Goal: Task Accomplishment & Management: Manage account settings

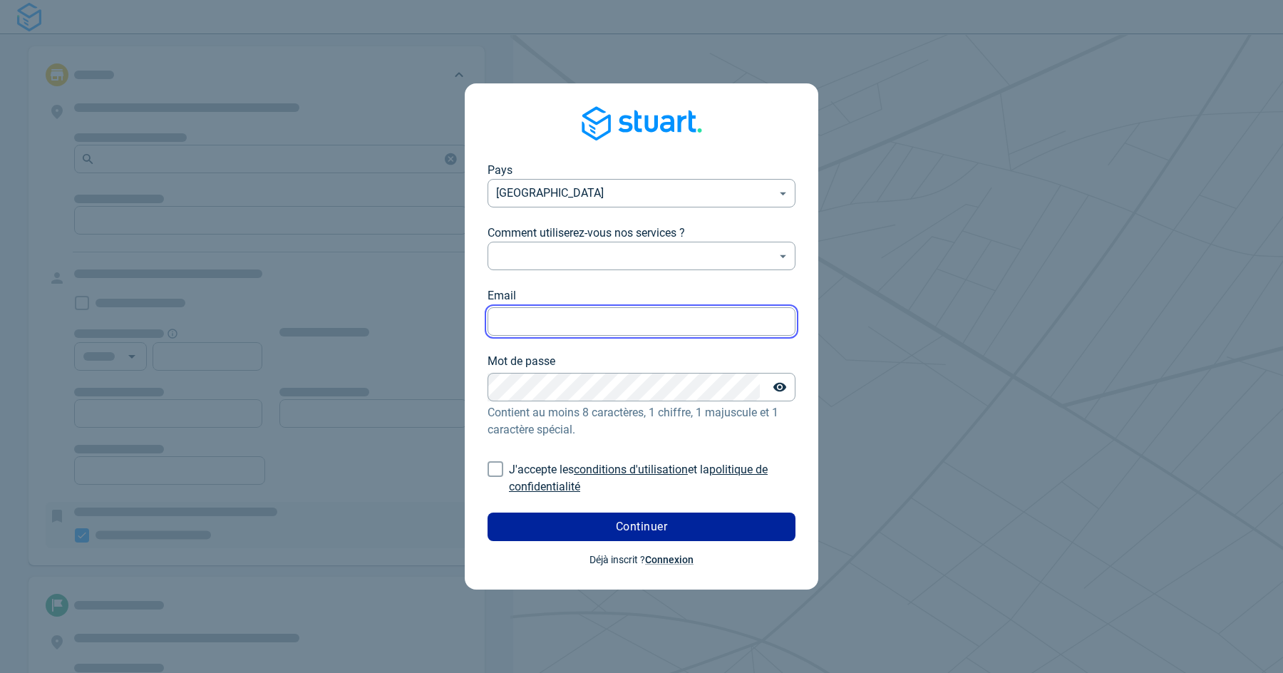
type input "[PERSON_NAME][EMAIL_ADDRESS][DOMAIN_NAME]"
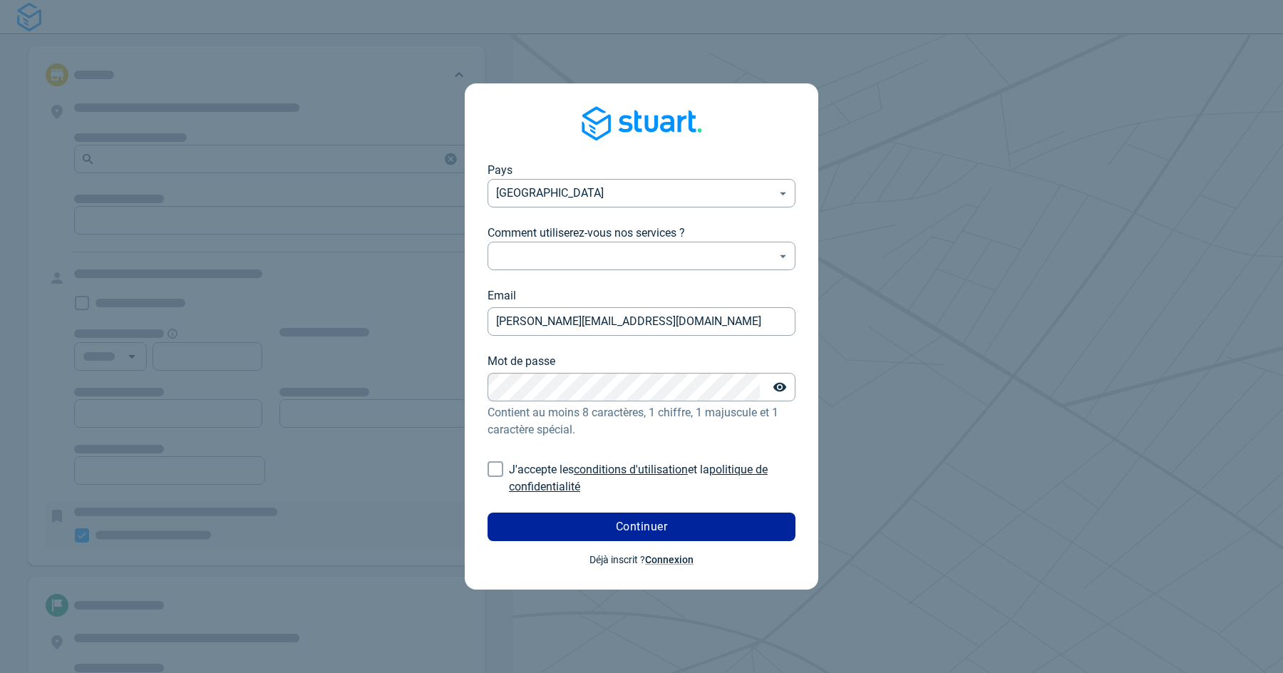
click at [495, 468] on input "J'accepte les conditions d'utilisation et la politique de confidentialité" at bounding box center [495, 468] width 27 height 27
checkbox input "true"
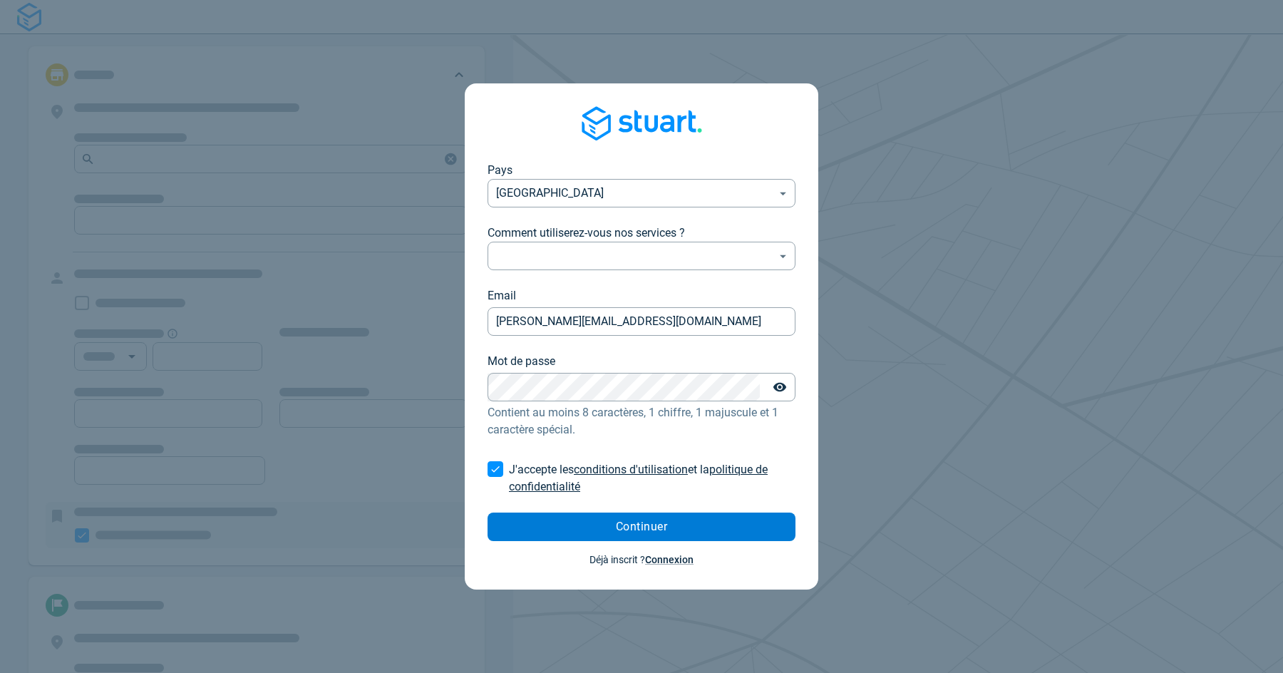
click at [548, 527] on button "Continuer" at bounding box center [641, 526] width 308 height 29
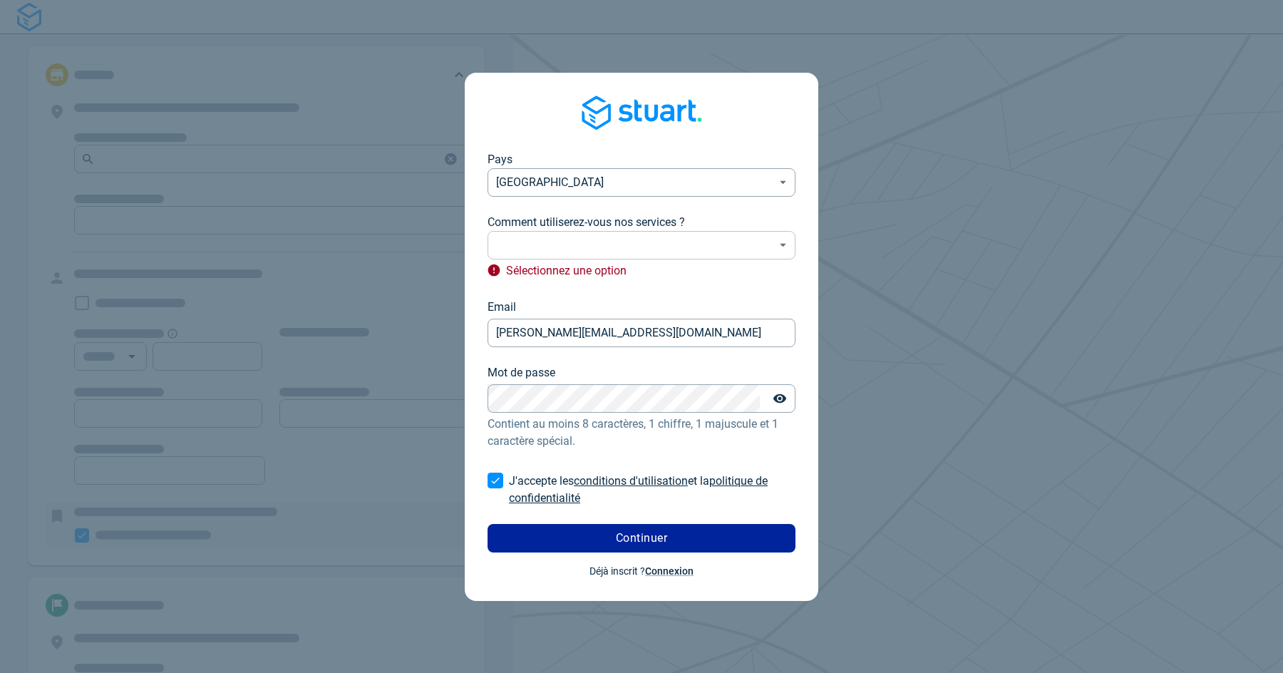
click at [543, 246] on body "Pays [GEOGRAPHIC_DATA] FR ​ Comment utiliserez-vous nos services ? ​ ​ Sélectio…" at bounding box center [641, 336] width 1283 height 673
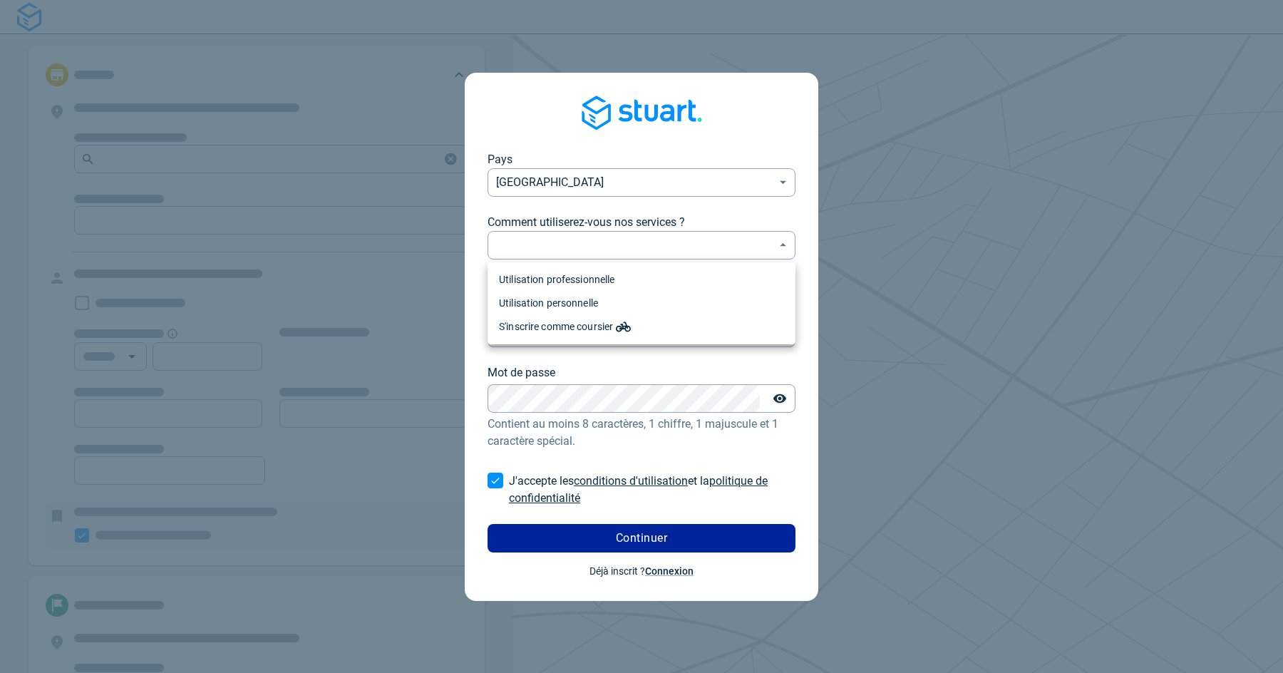
click at [554, 281] on li "Utilisation professionnelle" at bounding box center [641, 280] width 308 height 24
type input "professional"
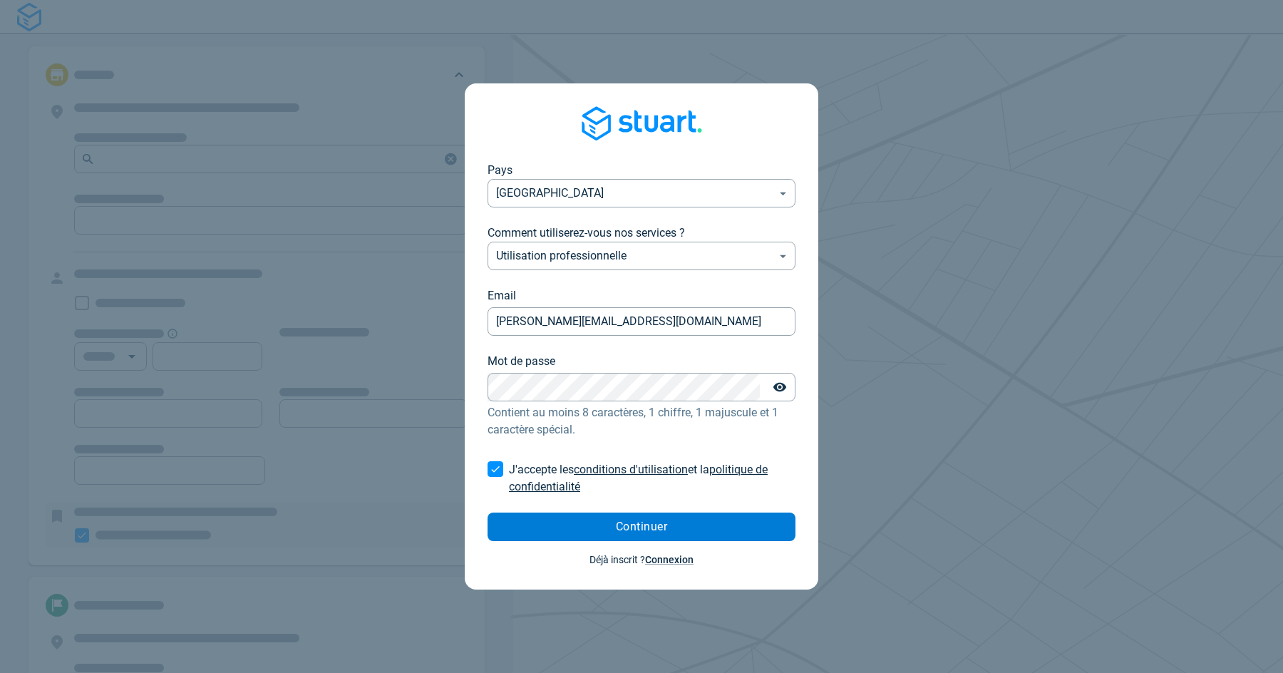
click at [583, 530] on button "Continuer" at bounding box center [641, 526] width 308 height 29
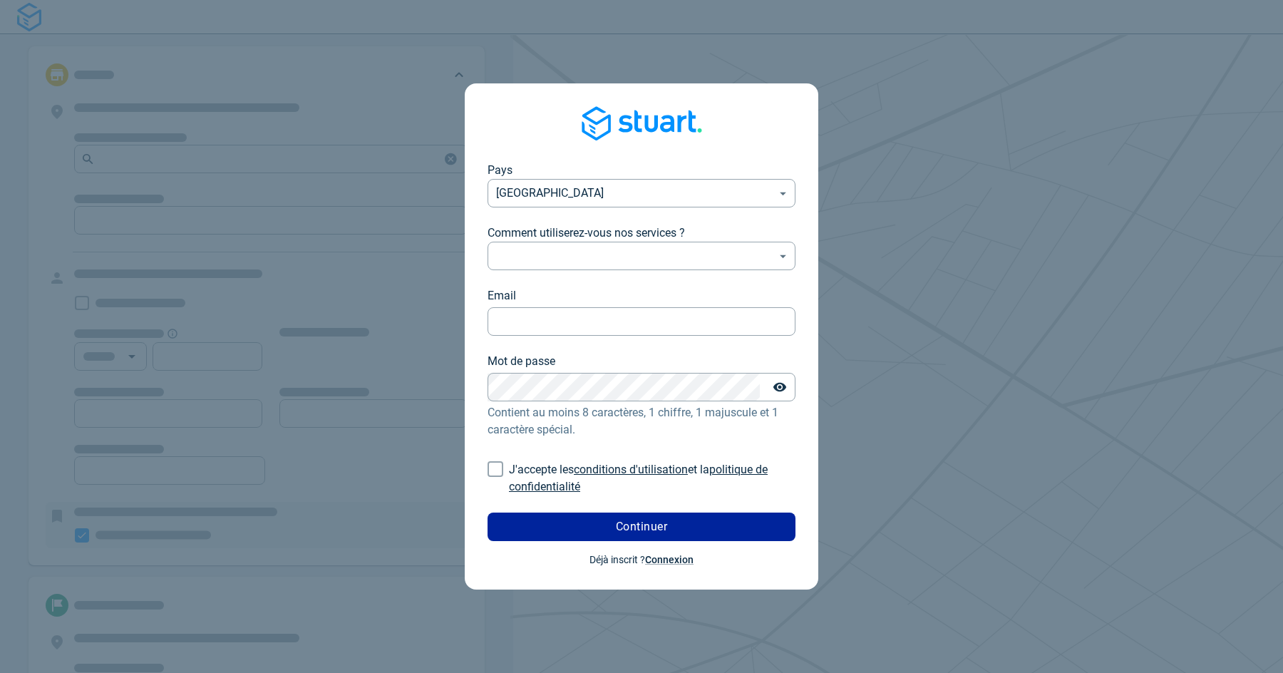
click at [678, 565] on span "Déjà inscrit ? Connexion" at bounding box center [641, 559] width 104 height 14
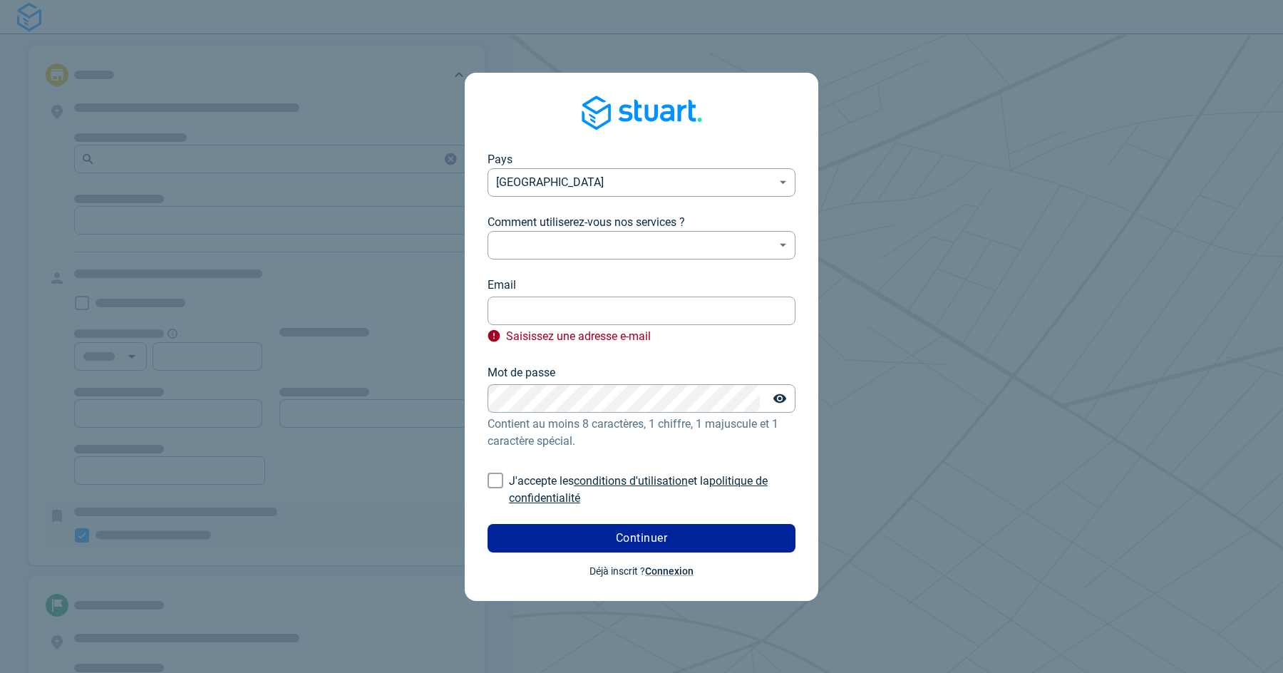
click at [668, 578] on div "Pays France FR ​ Comment utiliserez-vous nos services ? ​ ​ Email Email Saisiss…" at bounding box center [641, 337] width 353 height 528
click at [676, 569] on link "Connexion" at bounding box center [669, 570] width 48 height 11
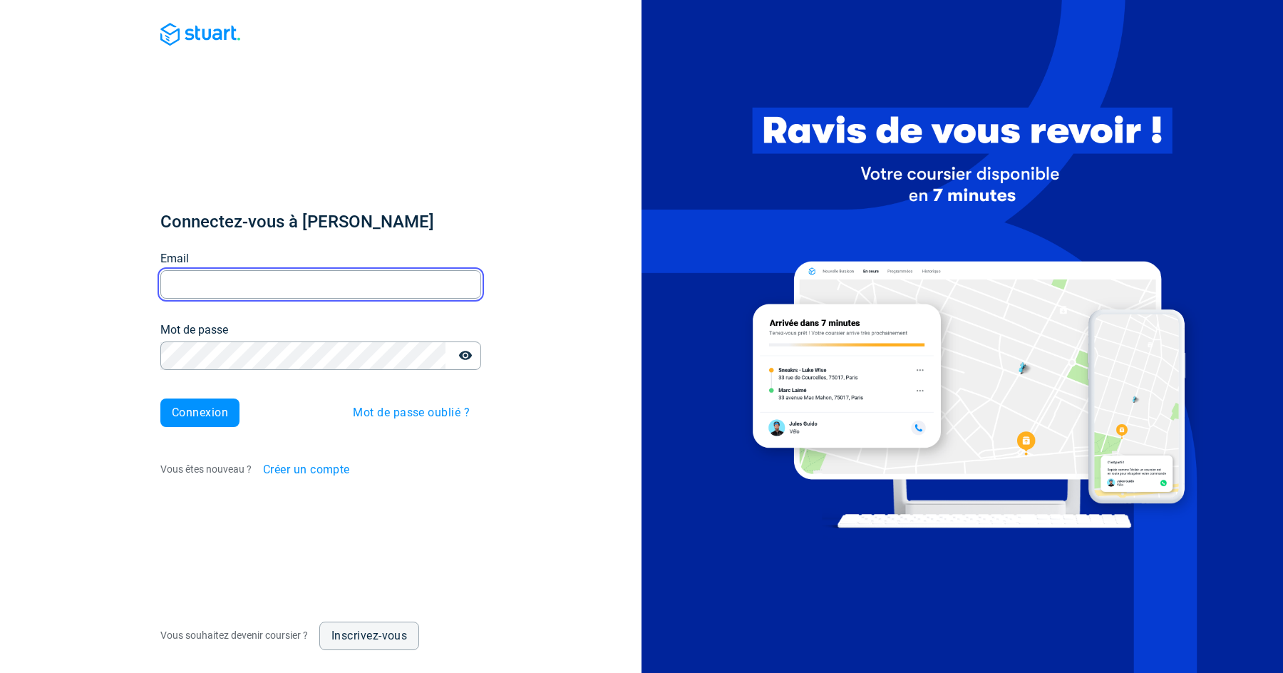
type input "[PERSON_NAME][EMAIL_ADDRESS][DOMAIN_NAME]"
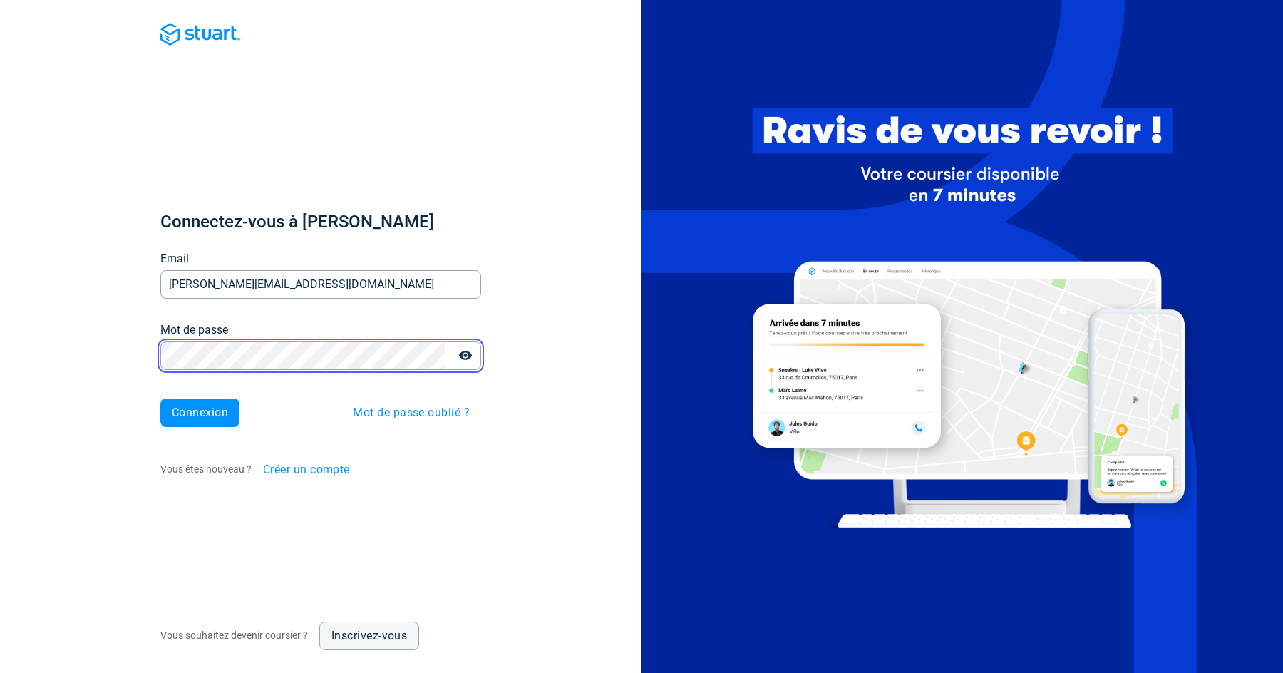
click at [200, 412] on button "Connexion" at bounding box center [199, 412] width 79 height 29
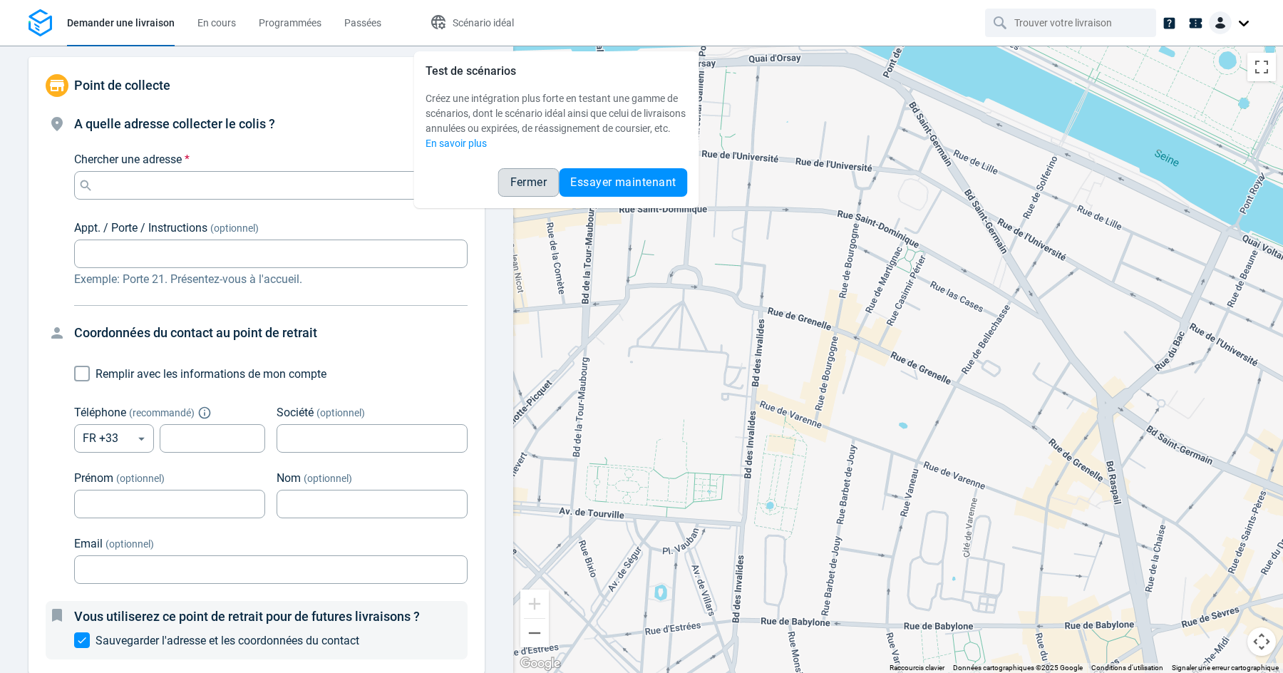
click at [555, 194] on button "Fermer" at bounding box center [528, 182] width 61 height 29
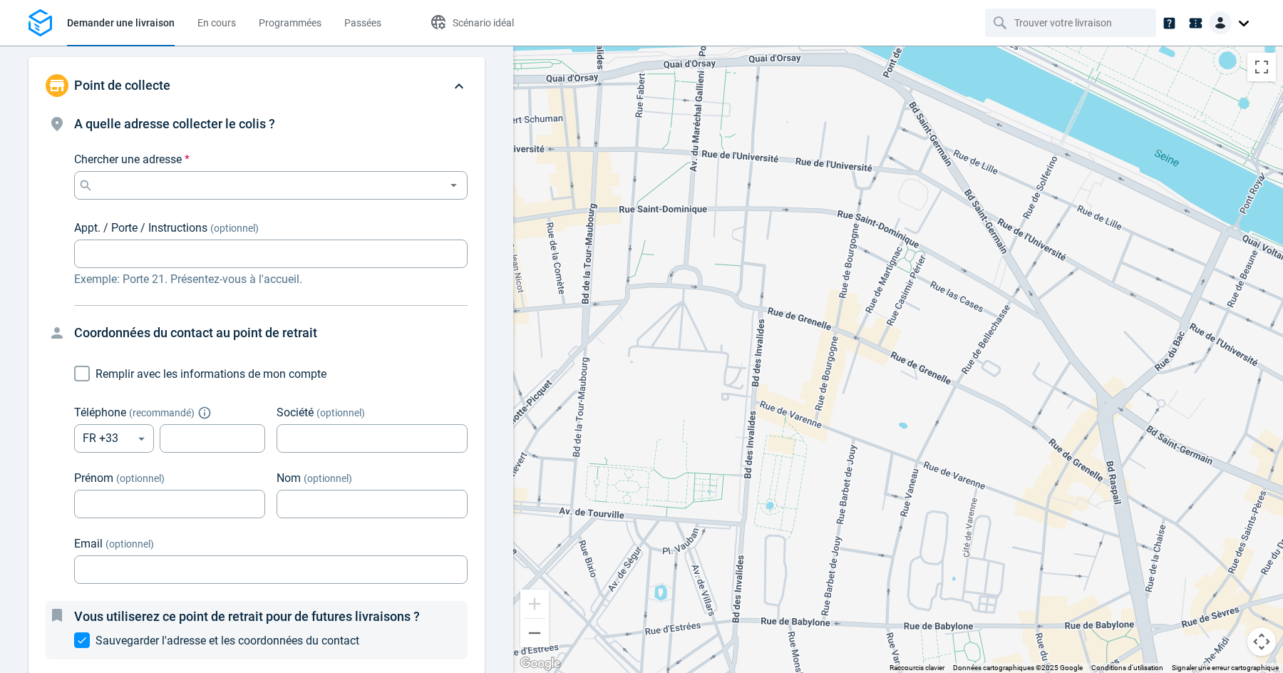
click at [1248, 31] on div at bounding box center [1232, 22] width 46 height 23
click at [1189, 93] on span "Réglages" at bounding box center [1189, 88] width 41 height 15
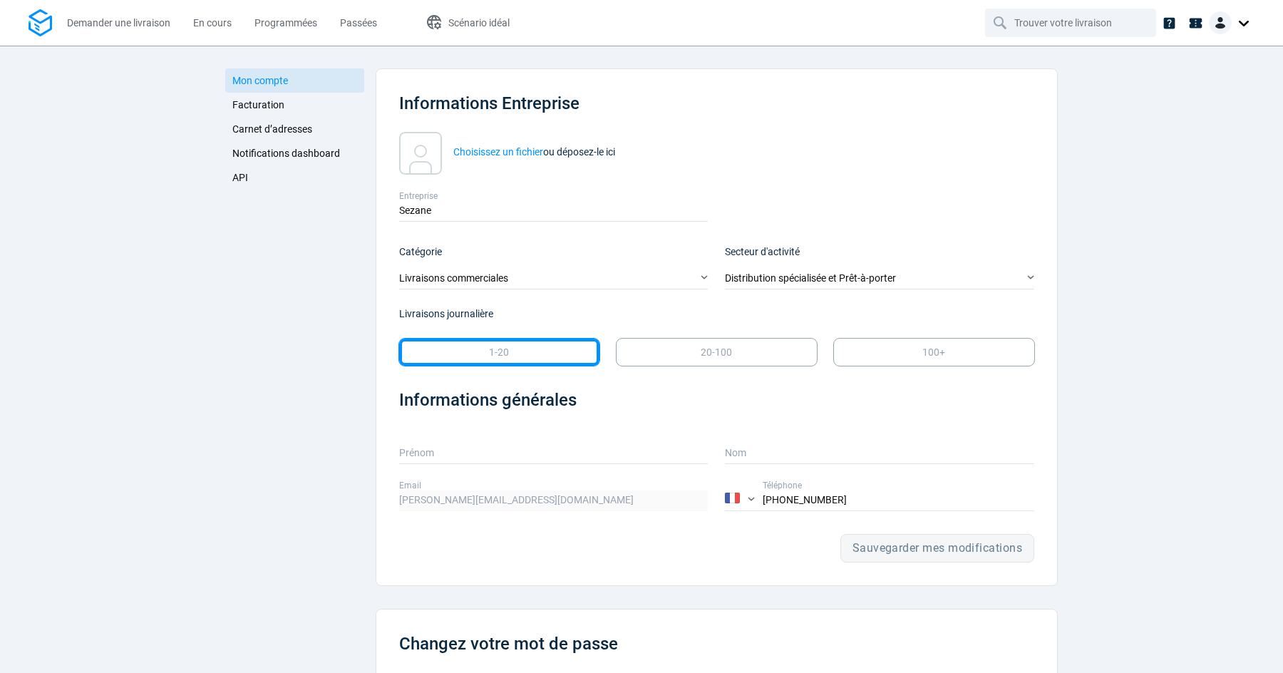
click at [242, 181] on span "API" at bounding box center [240, 177] width 16 height 11
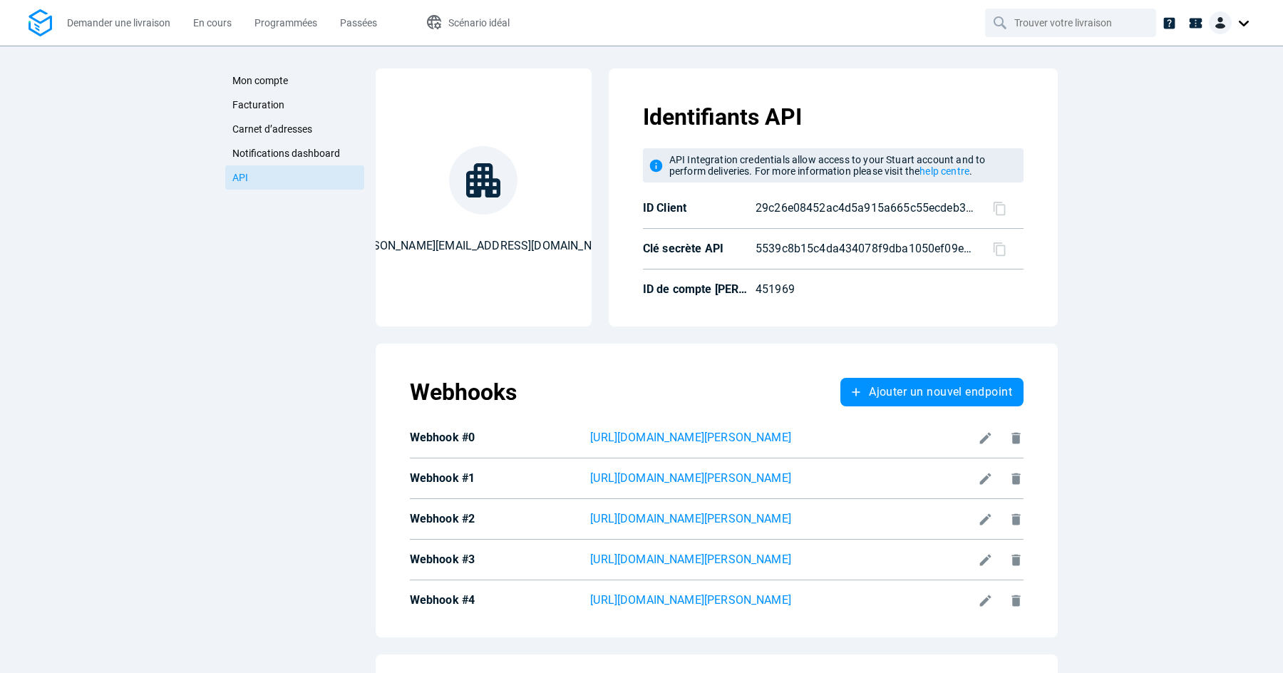
scroll to position [195, 0]
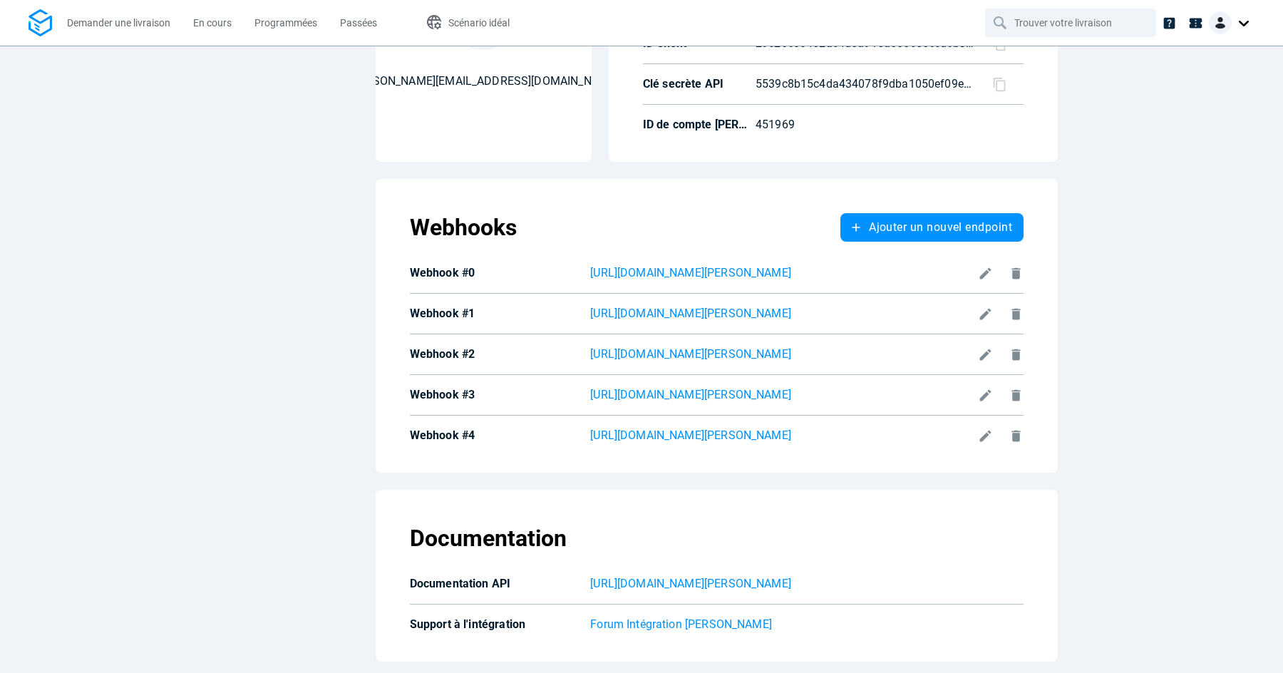
click at [978, 281] on icon at bounding box center [985, 273] width 15 height 15
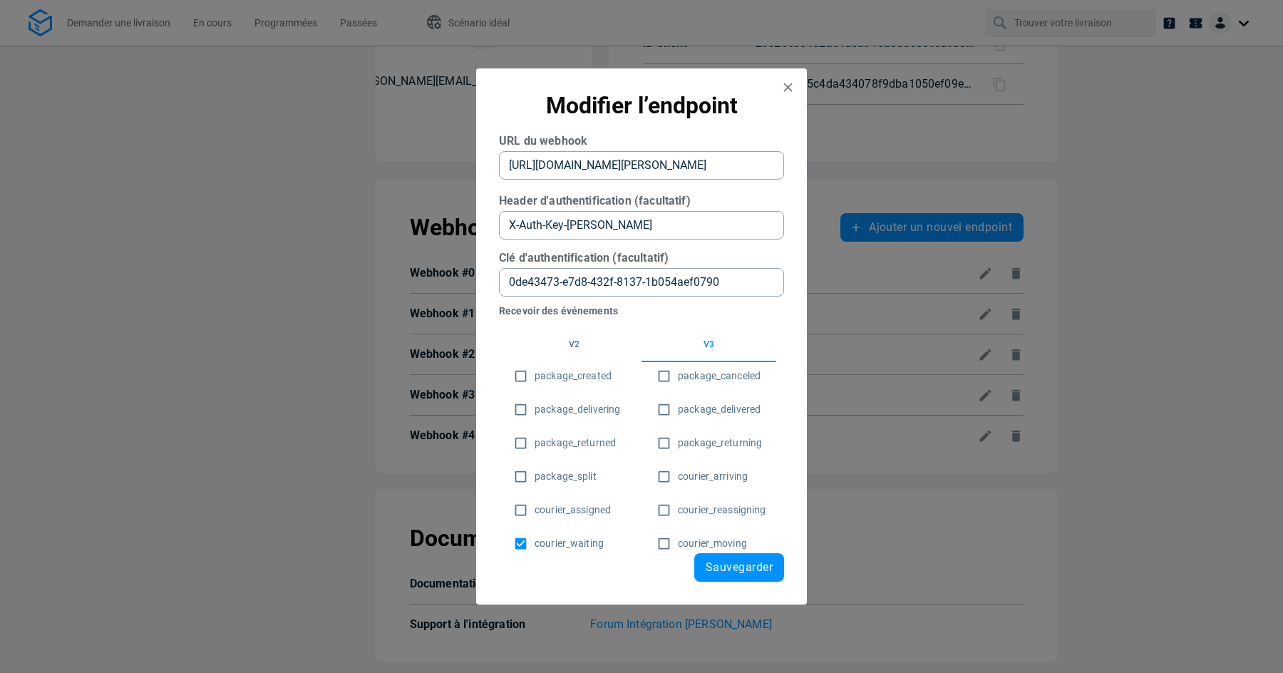
click at [699, 162] on webhook "https://api.qlf.sezane.dev/oms-public/v1/retail/stuart/courier-waiting?apiKey=8…" at bounding box center [641, 165] width 285 height 29
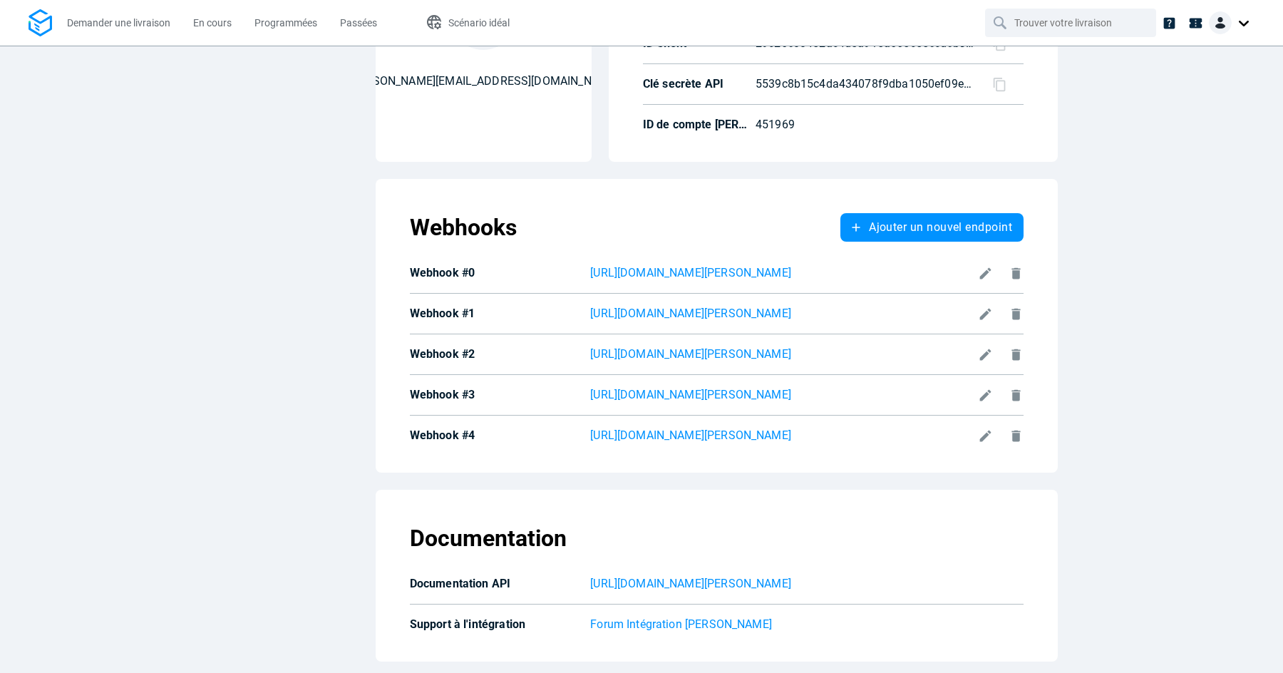
click at [136, 194] on div "Mon compte Facturation Carnet d’adresses Notifications dashboard API Mon compte…" at bounding box center [641, 359] width 1283 height 627
click at [1104, 143] on div "Mon compte Facturation Carnet d’adresses Notifications dashboard API Mon compte…" at bounding box center [641, 359] width 1283 height 627
click at [983, 281] on div at bounding box center [1001, 273] width 46 height 15
click at [979, 279] on icon at bounding box center [984, 272] width 11 height 11
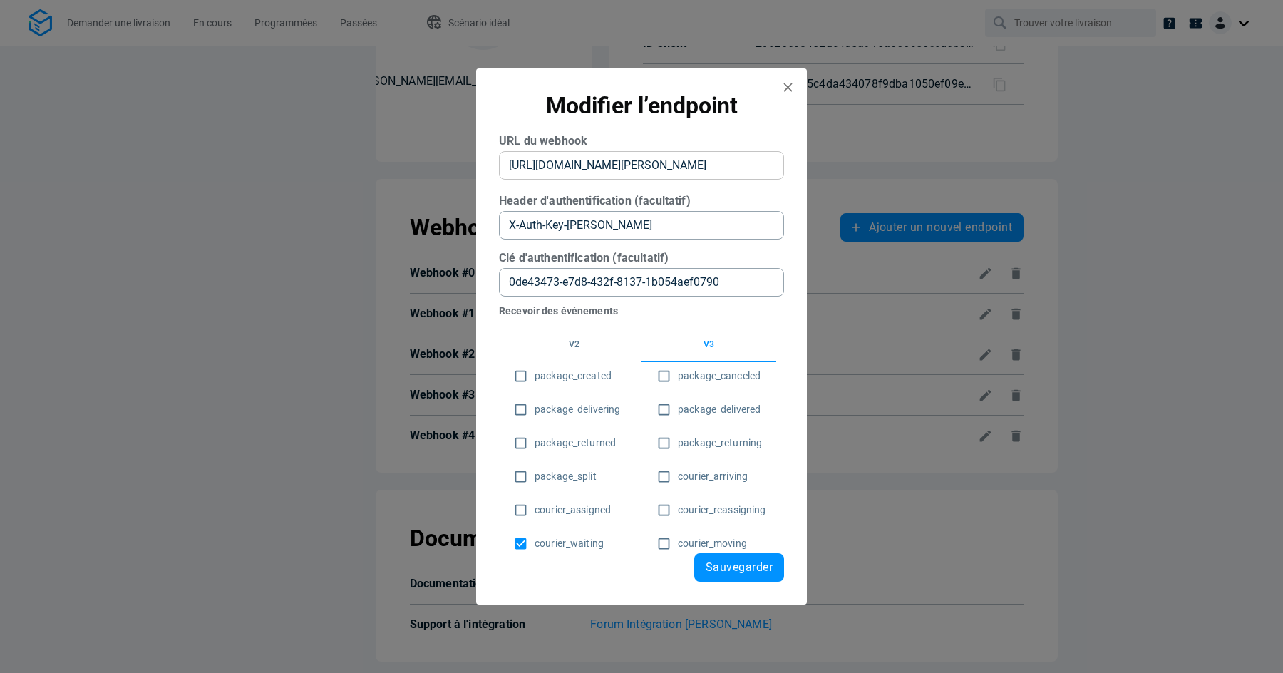
click at [699, 165] on webhook "https://api.qlf.sezane.dev/oms-public/v1/retail/stuart/courier-waiting?apiKey=8…" at bounding box center [641, 165] width 285 height 29
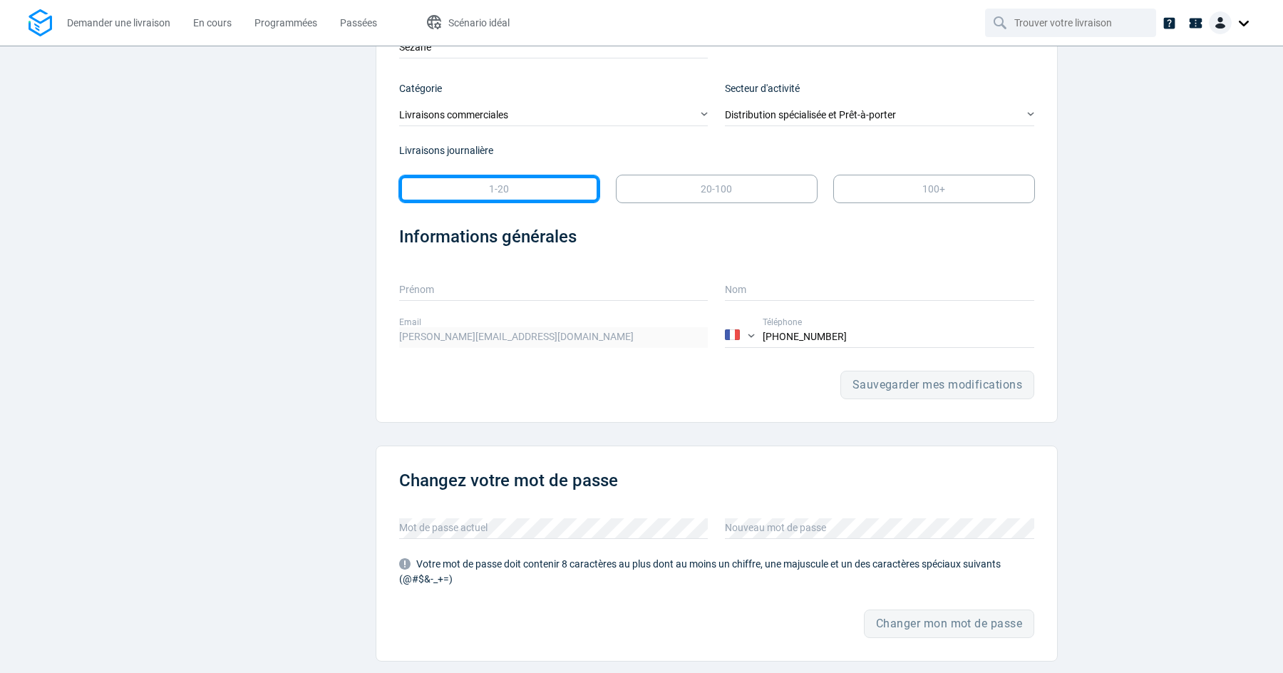
scroll to position [87, 0]
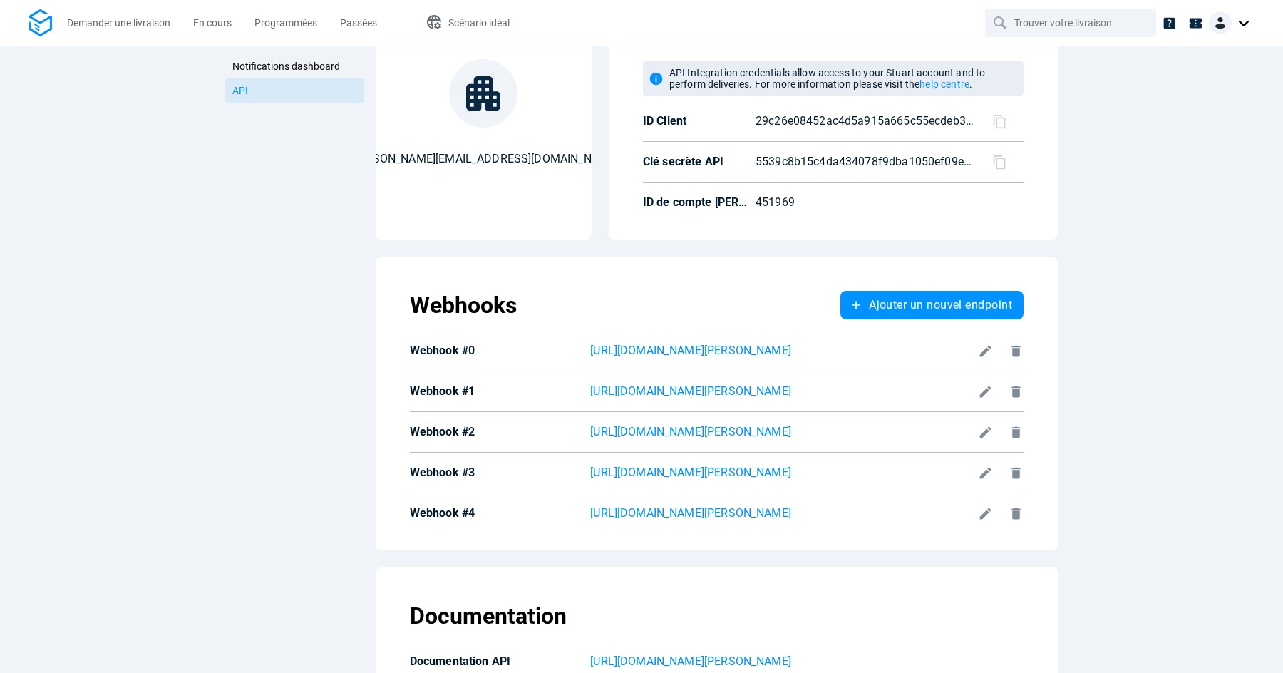
click at [979, 356] on icon at bounding box center [984, 350] width 11 height 11
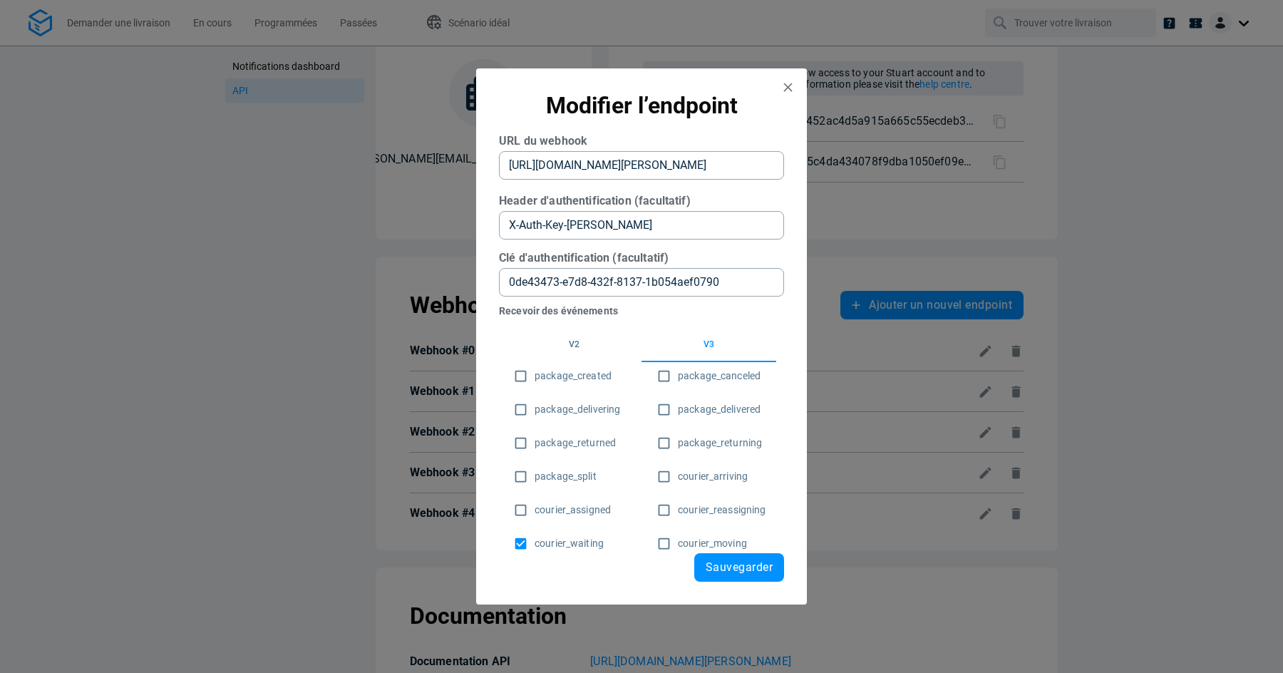
click at [712, 167] on webhook "https://api.qlf.sezane.dev/oms-public/v1/retail/stuart/courier-waiting?apiKey=8…" at bounding box center [641, 165] width 285 height 29
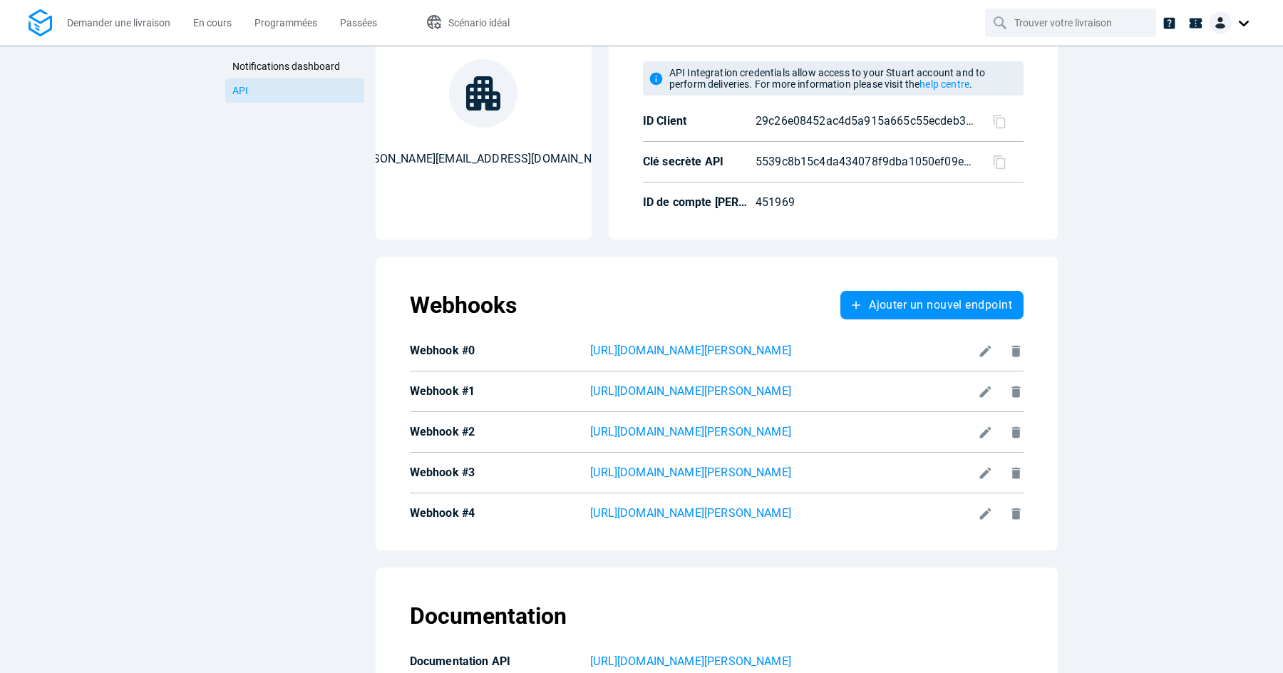
click at [978, 358] on icon at bounding box center [985, 350] width 15 height 15
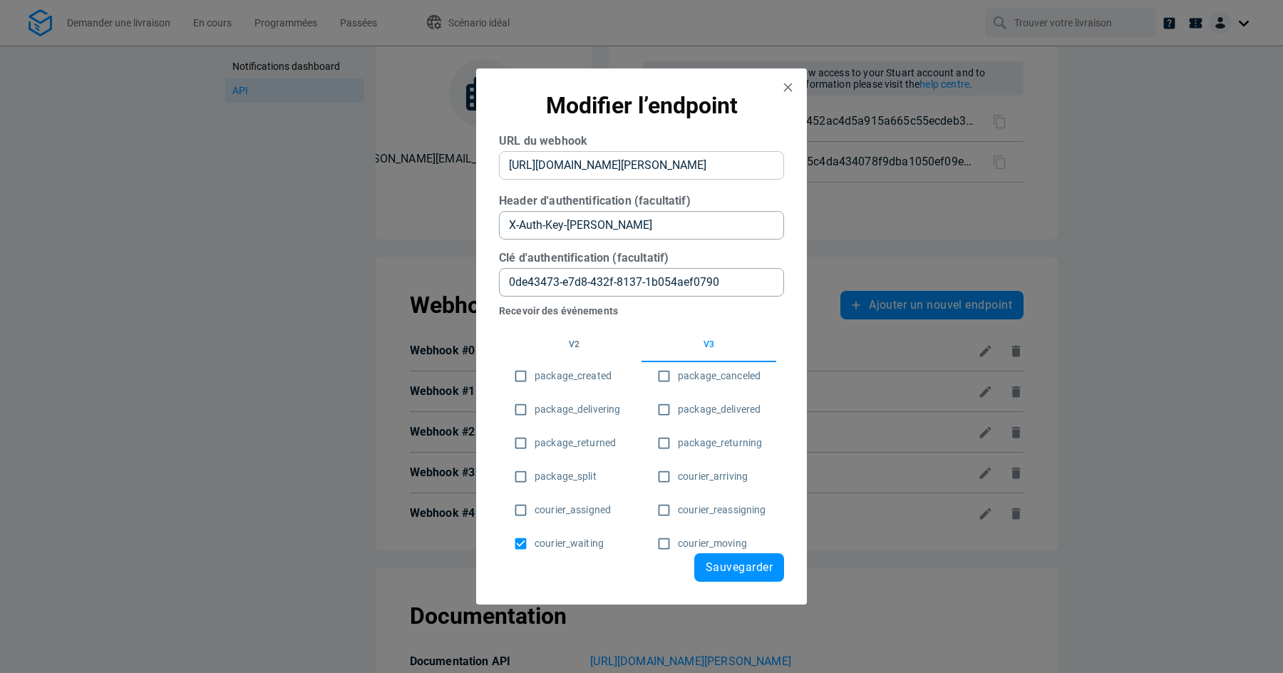
click at [708, 165] on webhook "https://api.qlf.sezane.dev/oms-public/v1/retail/stuart/courier-waiting?apiKey=8…" at bounding box center [641, 165] width 285 height 29
